Goal: Navigation & Orientation: Find specific page/section

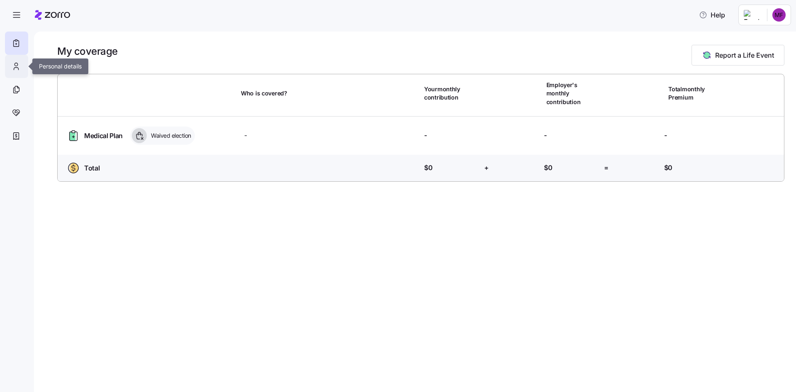
click at [14, 67] on icon at bounding box center [16, 66] width 9 height 10
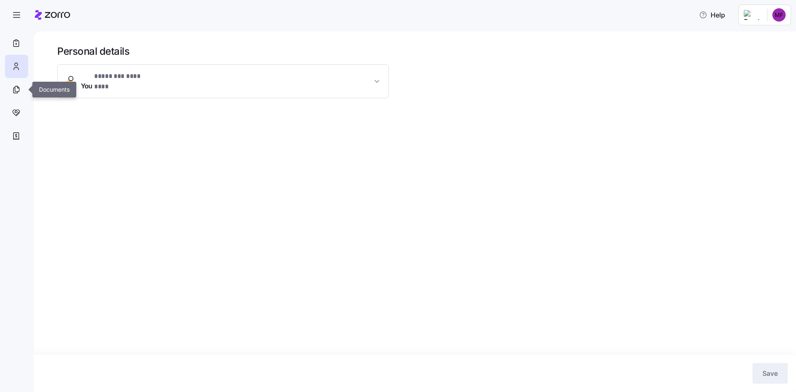
click at [14, 90] on icon at bounding box center [16, 89] width 4 height 5
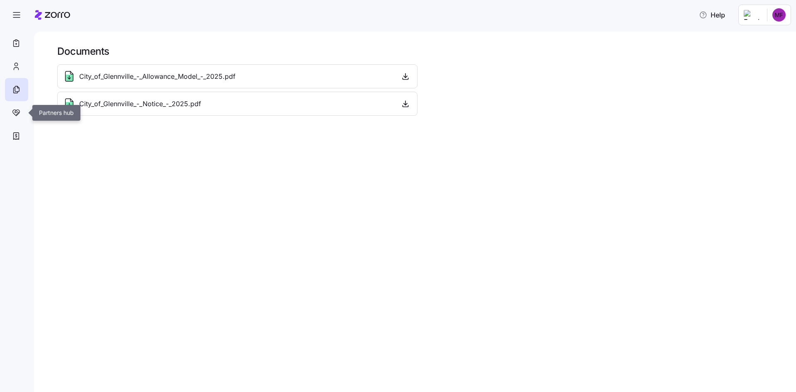
click at [22, 112] on div at bounding box center [16, 112] width 23 height 23
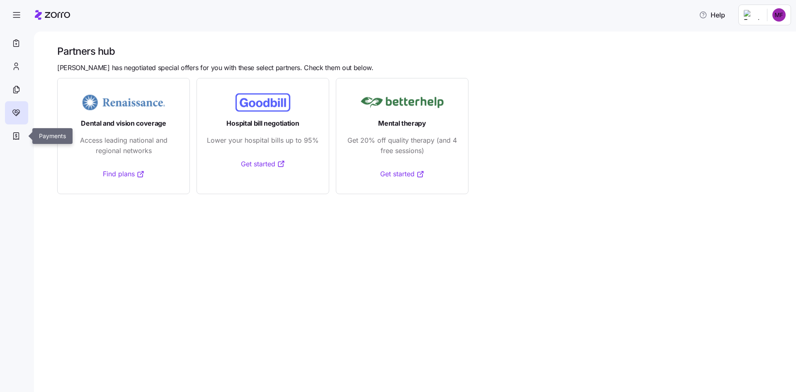
click at [22, 131] on div at bounding box center [16, 135] width 23 height 23
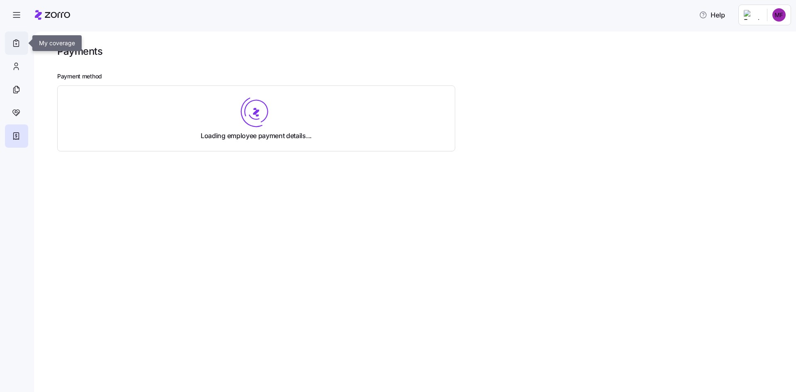
click at [25, 45] on div at bounding box center [16, 42] width 23 height 23
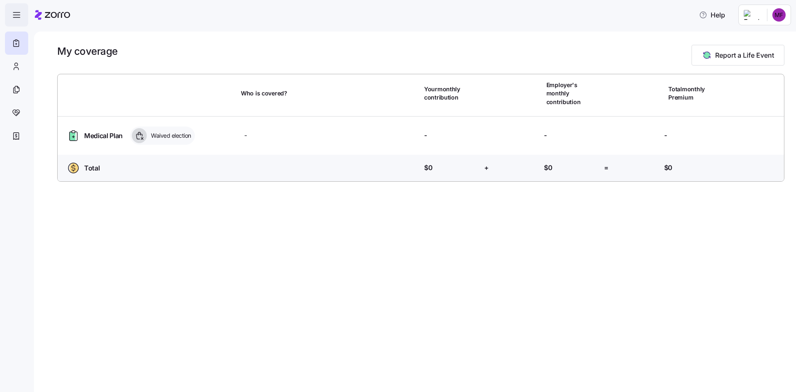
click at [18, 20] on span "button" at bounding box center [16, 15] width 22 height 22
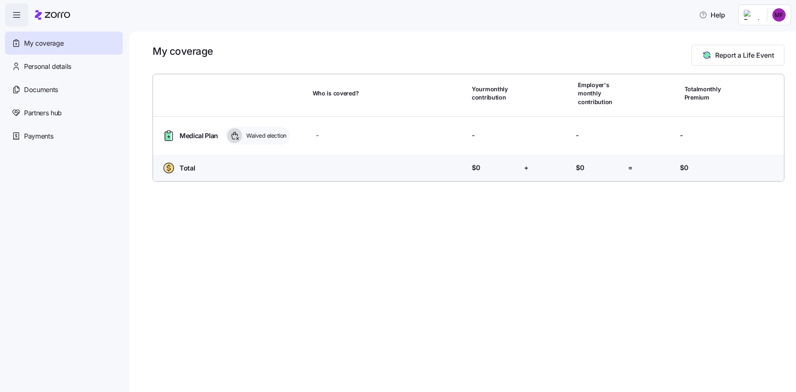
click at [18, 20] on span "button" at bounding box center [16, 15] width 22 height 22
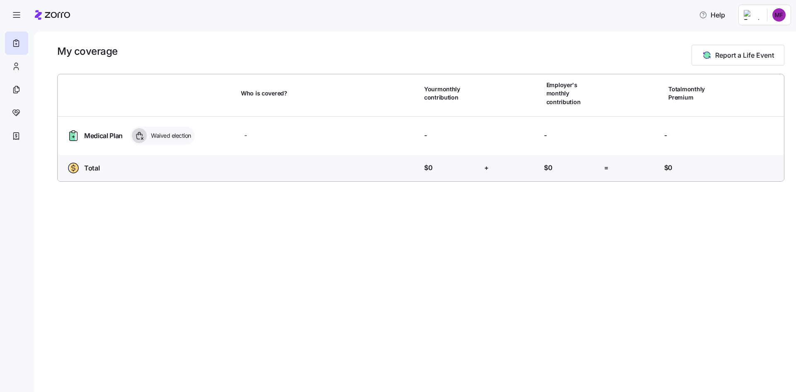
click at [775, 12] on html "Help My coverage Report a Life Event Who is covered? Your monthly contribution …" at bounding box center [398, 193] width 796 height 387
click at [756, 14] on html "Help My coverage Report a Life Event Who is covered? Your monthly contribution …" at bounding box center [398, 193] width 796 height 387
click at [755, 35] on div "My settings" at bounding box center [763, 37] width 44 height 9
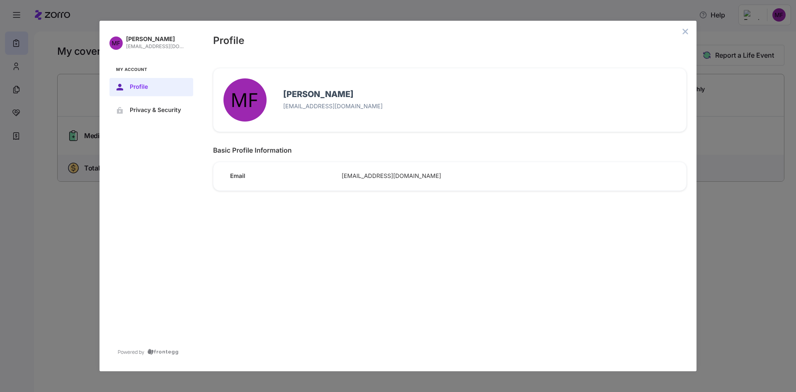
drag, startPoint x: 684, startPoint y: 33, endPoint x: 637, endPoint y: 28, distance: 47.5
click at [683, 33] on icon "close admin-box" at bounding box center [685, 31] width 7 height 7
